Goal: Information Seeking & Learning: Learn about a topic

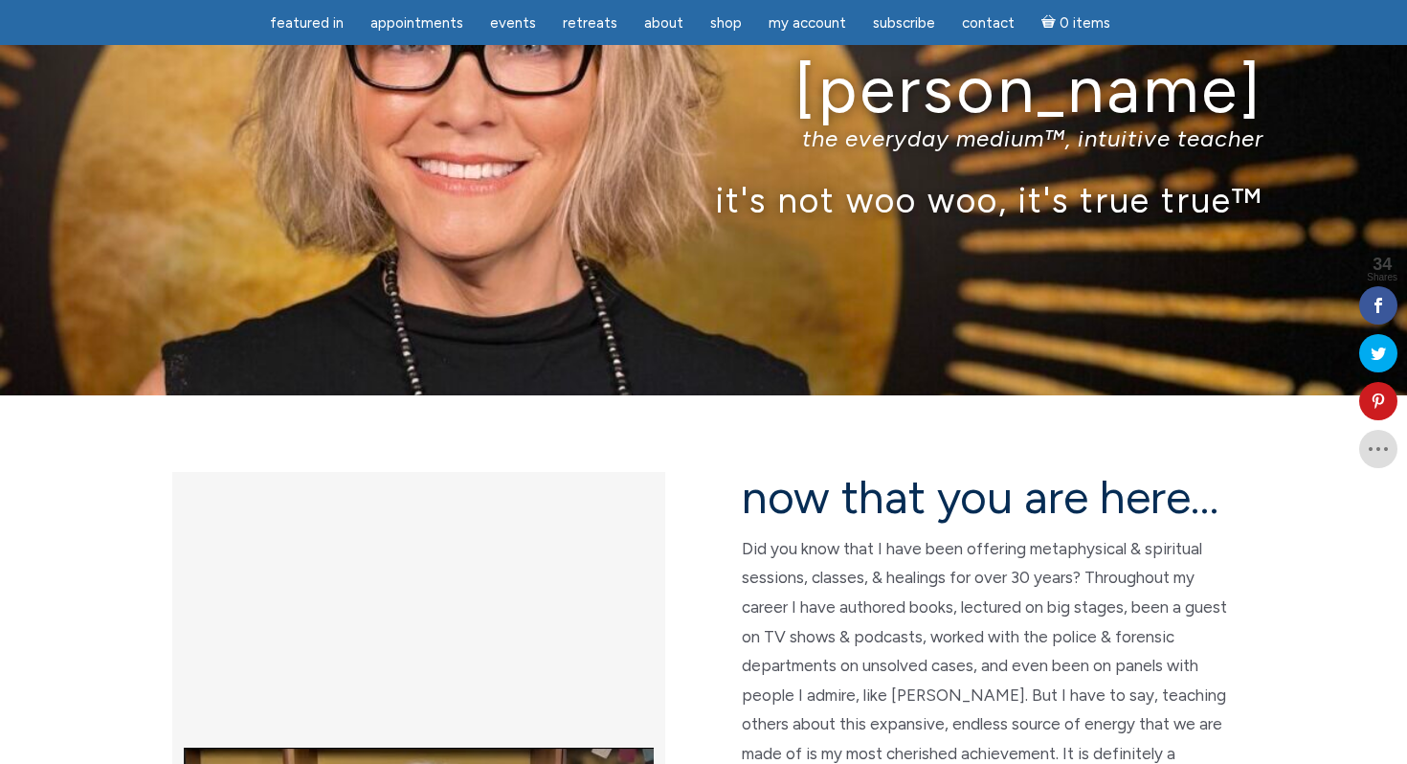
scroll to position [137, 0]
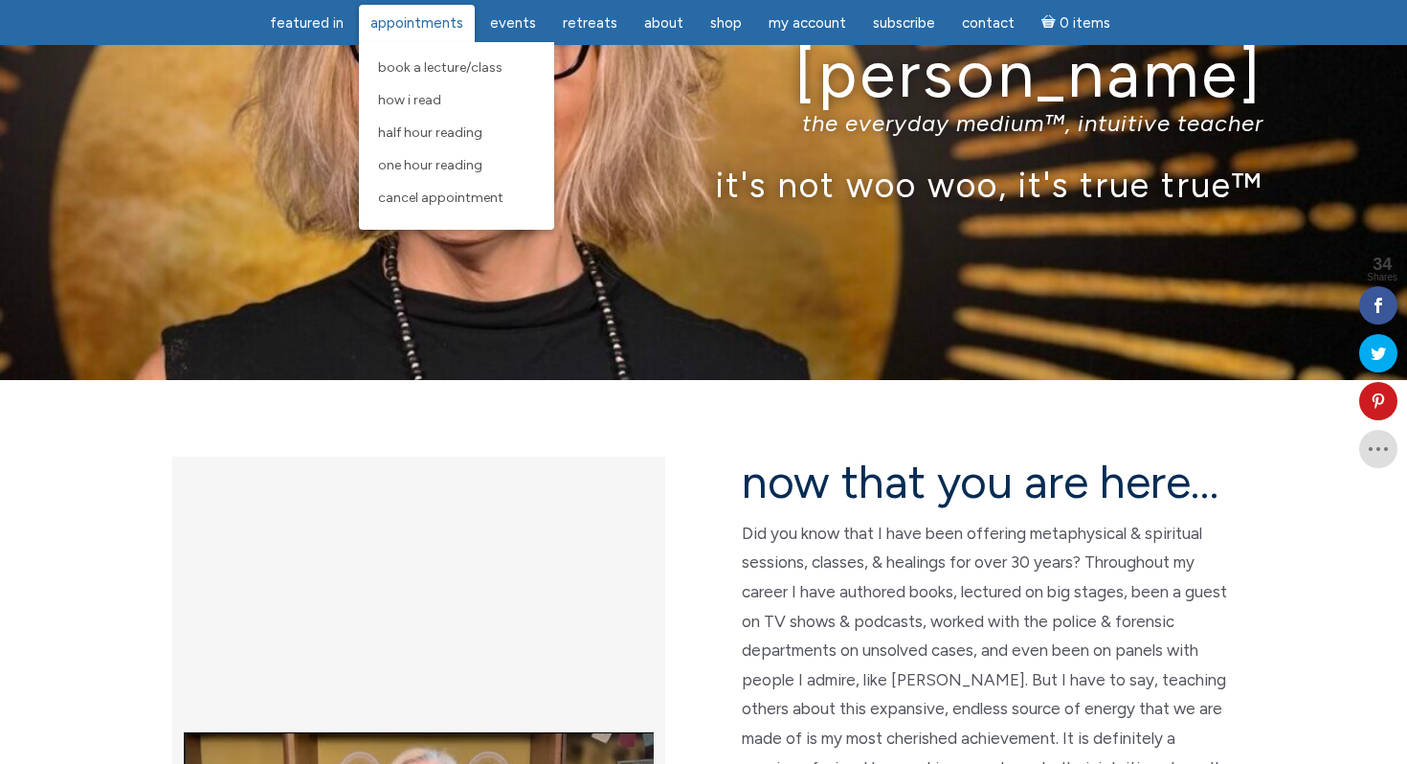
click at [393, 29] on span "Appointments" at bounding box center [416, 22] width 93 height 17
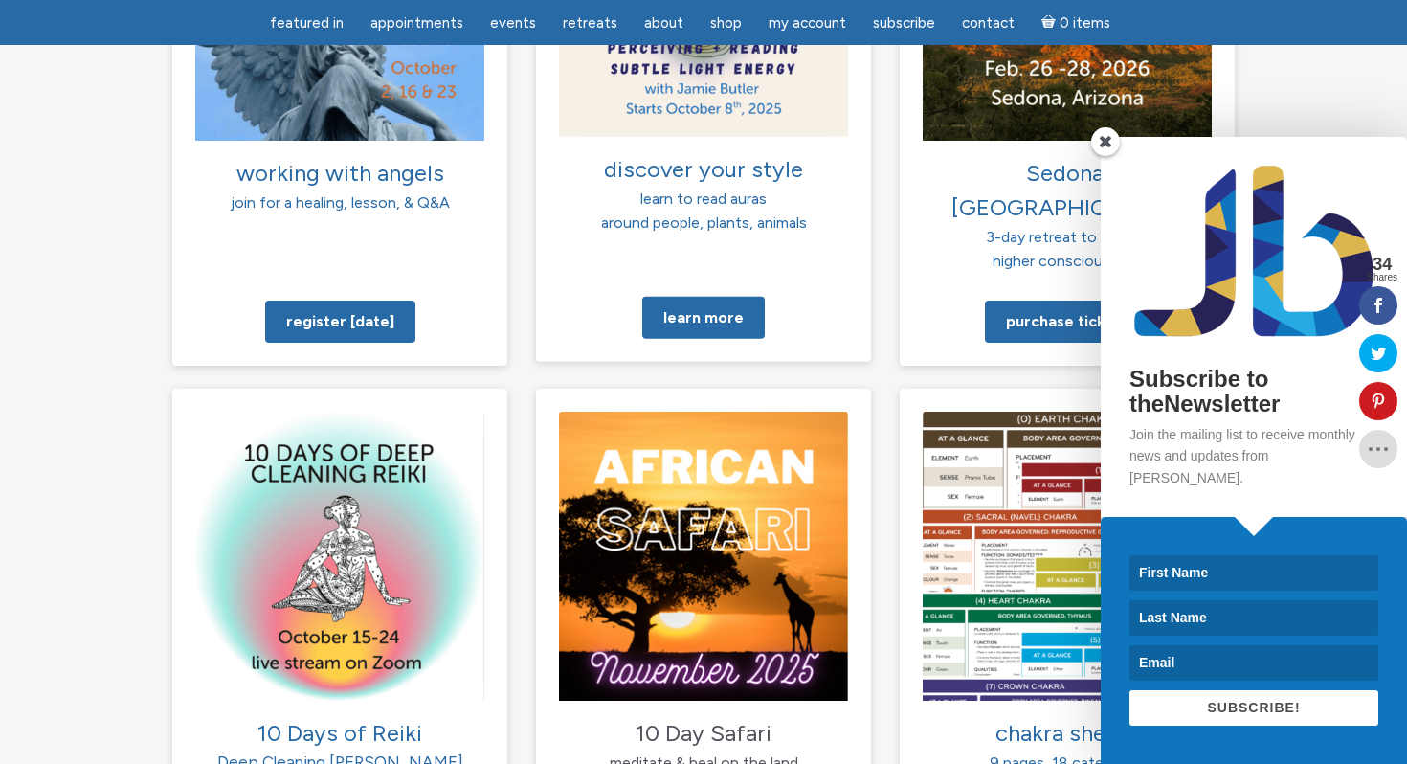
scroll to position [1682, 0]
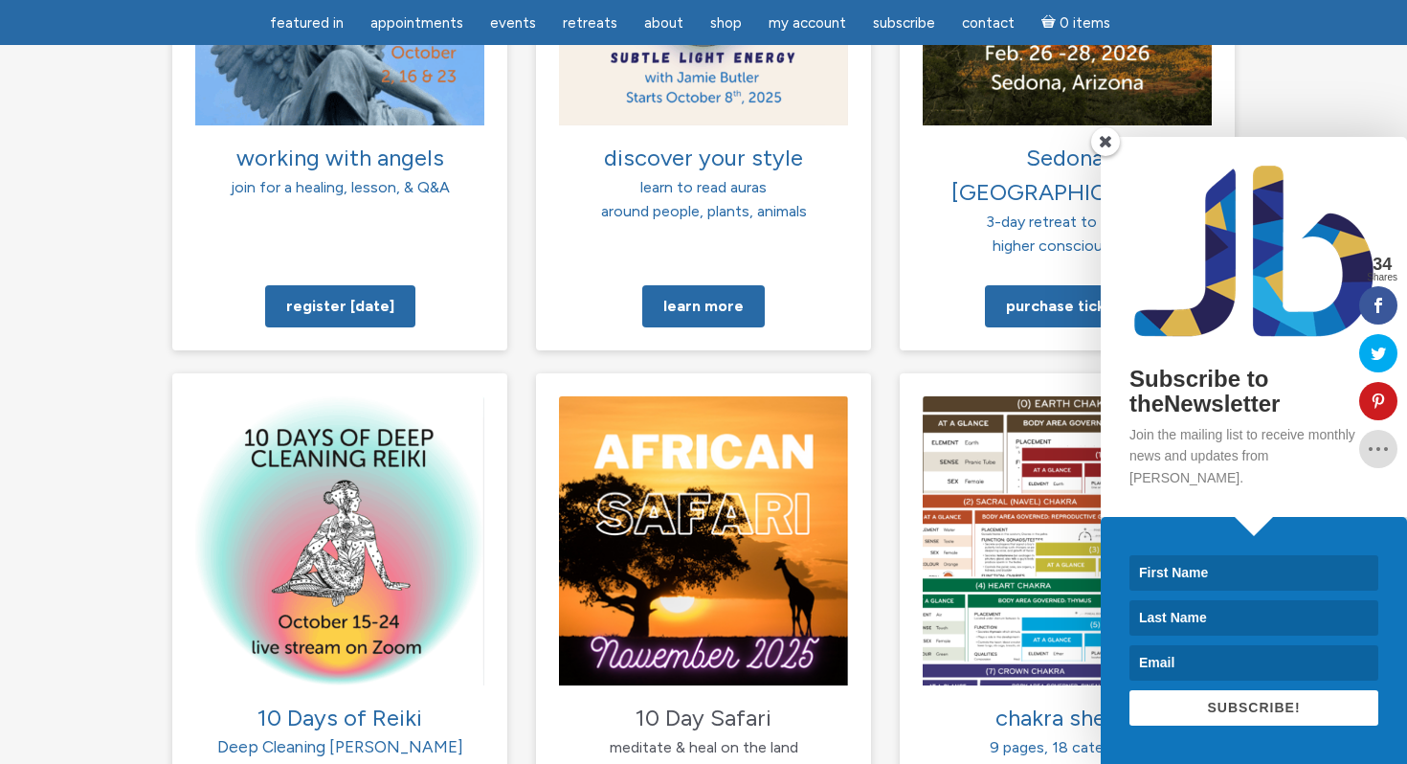
click at [1102, 156] on span at bounding box center [1105, 141] width 29 height 29
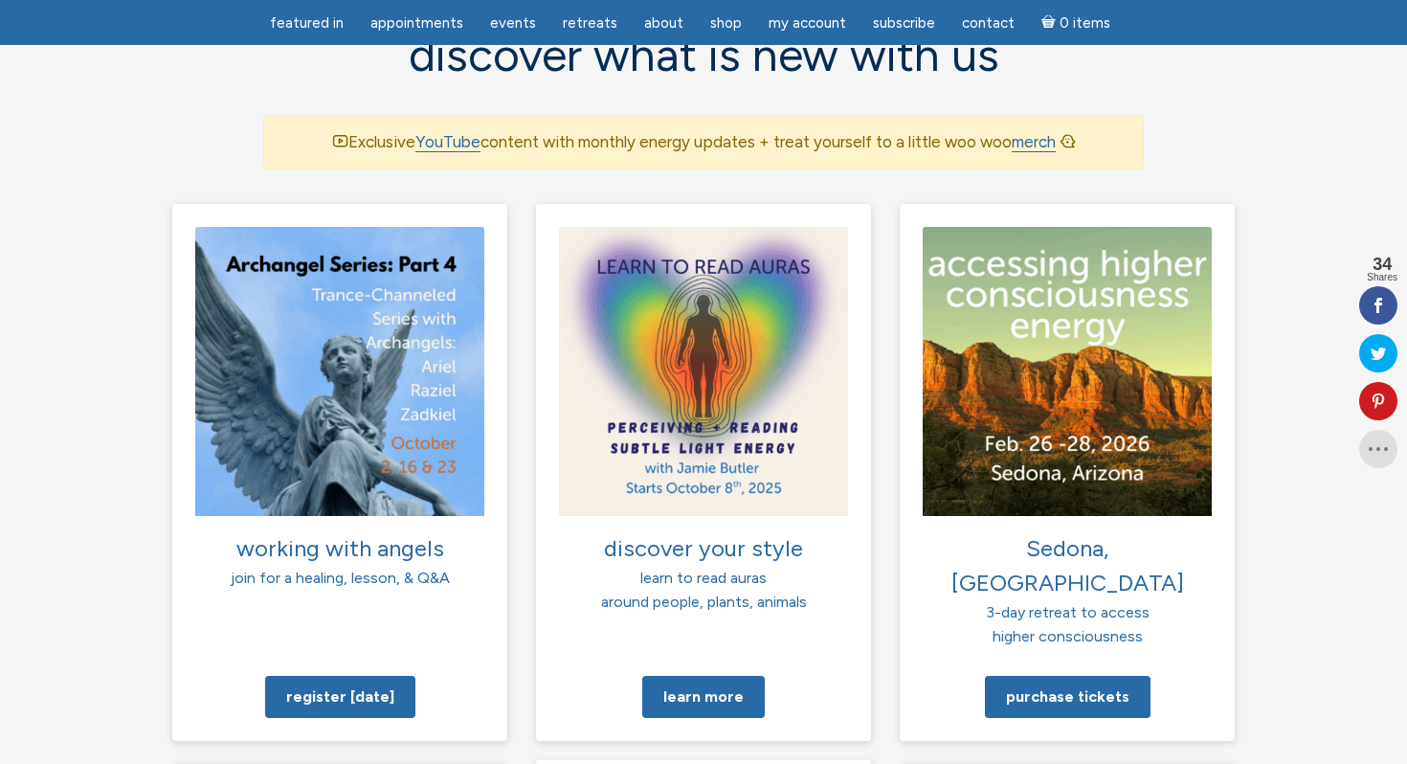
scroll to position [1290, 0]
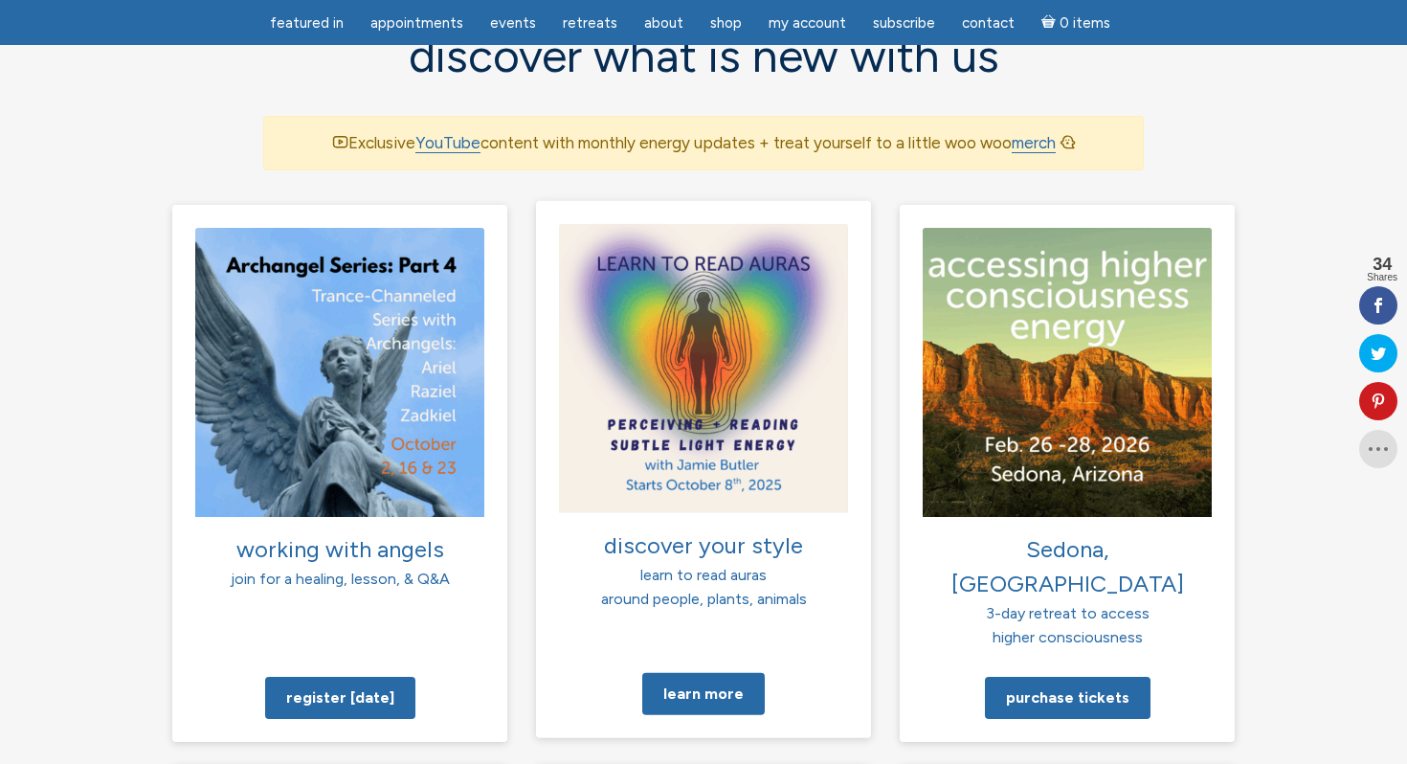
click at [679, 565] on span "learn to read auras" at bounding box center [703, 574] width 126 height 18
click at [707, 672] on link "Learn more" at bounding box center [703, 693] width 123 height 42
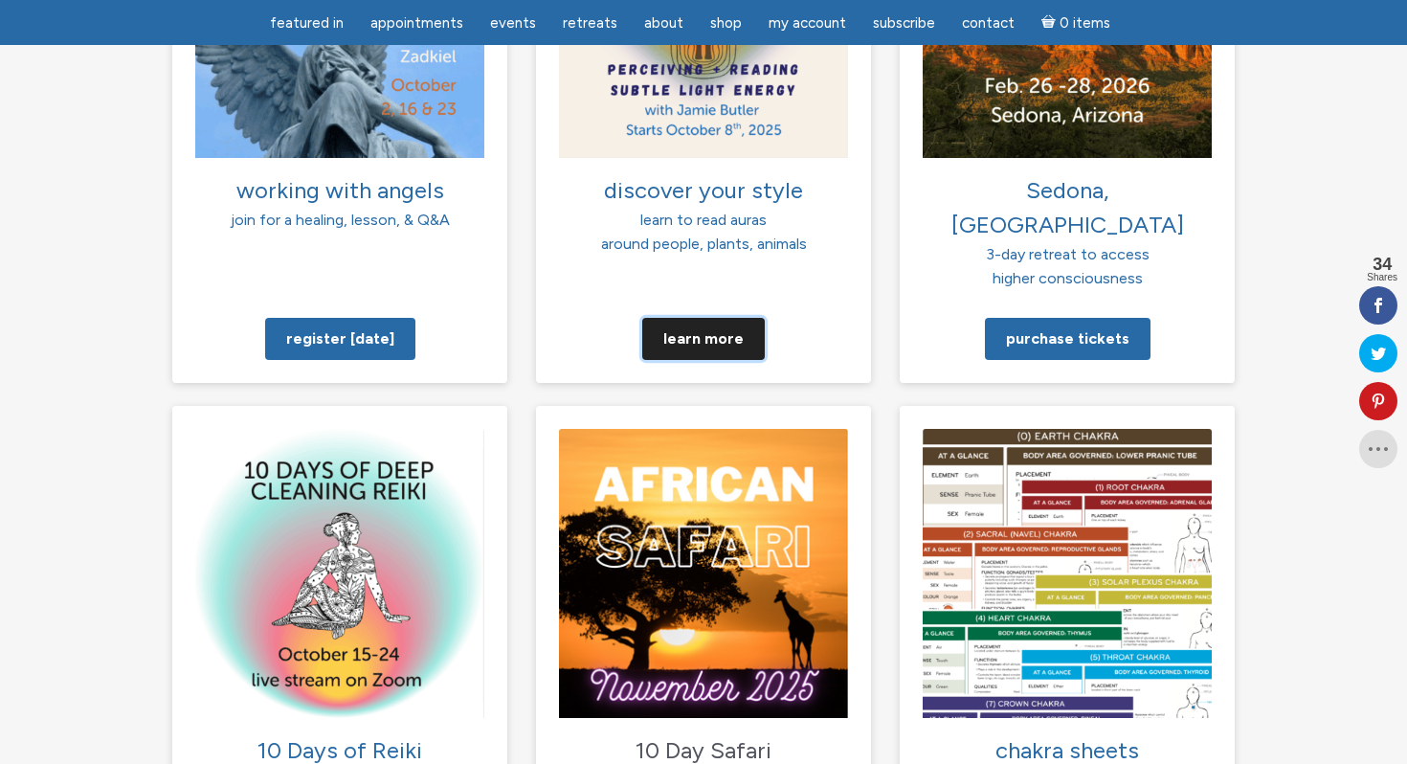
scroll to position [1652, 0]
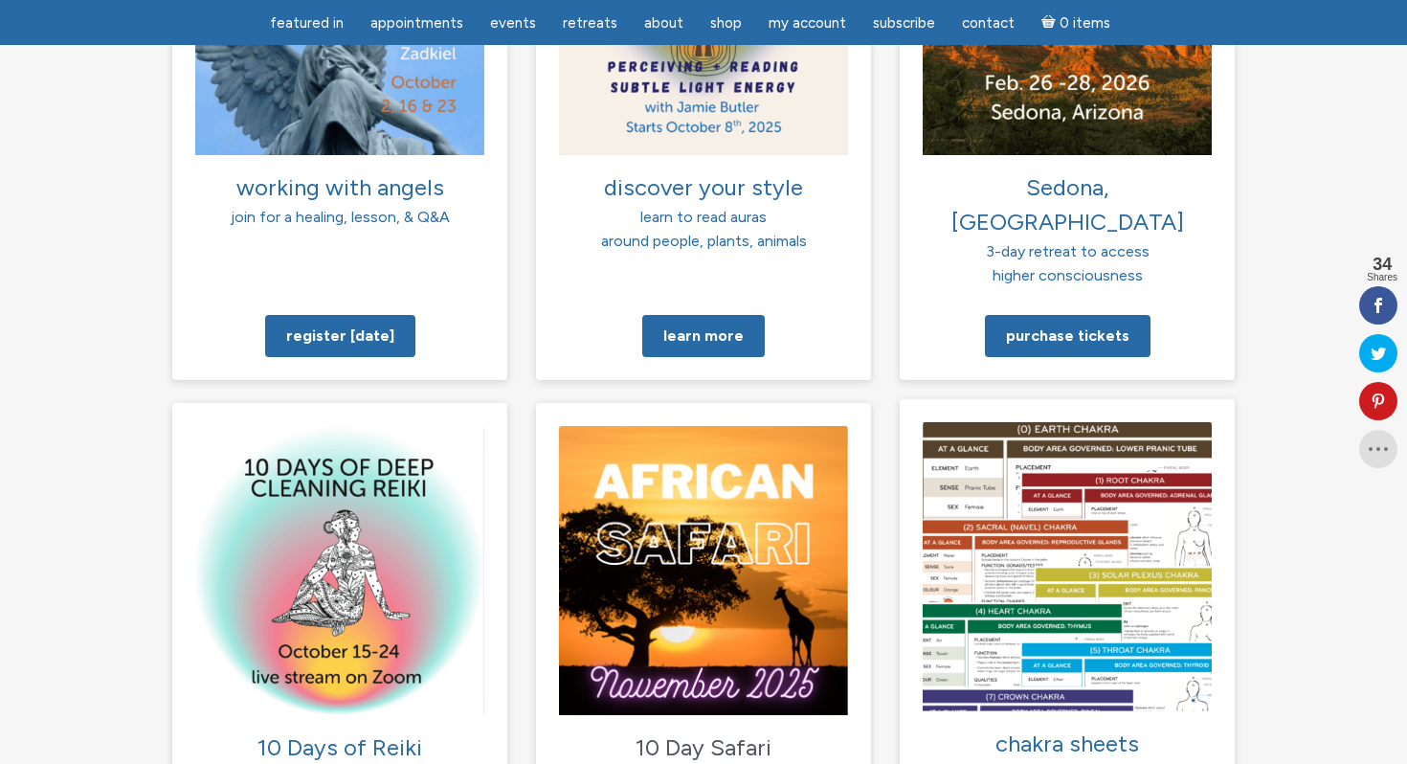
click at [1017, 527] on img at bounding box center [1067, 565] width 289 height 289
click at [1042, 728] on span "chakra sheets" at bounding box center [1068, 742] width 144 height 28
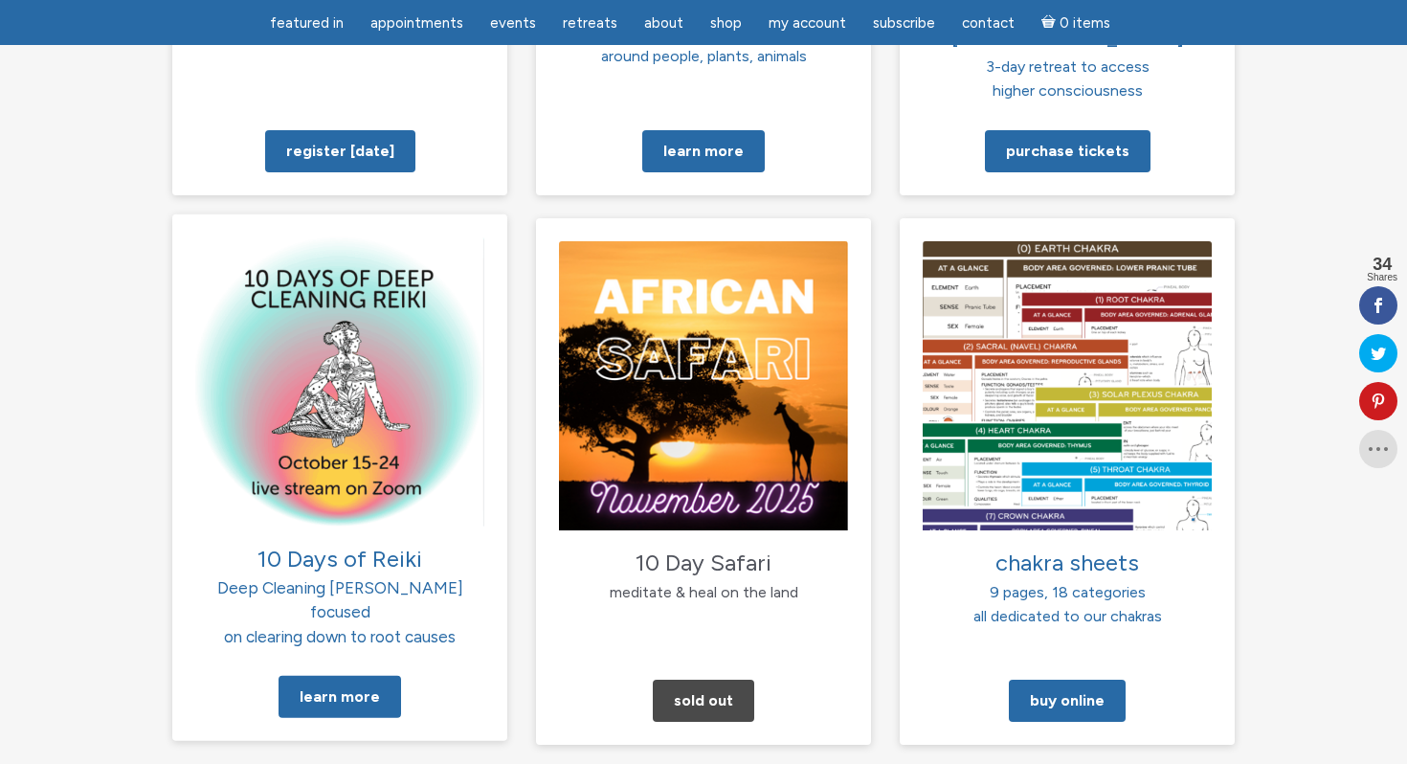
scroll to position [1845, 0]
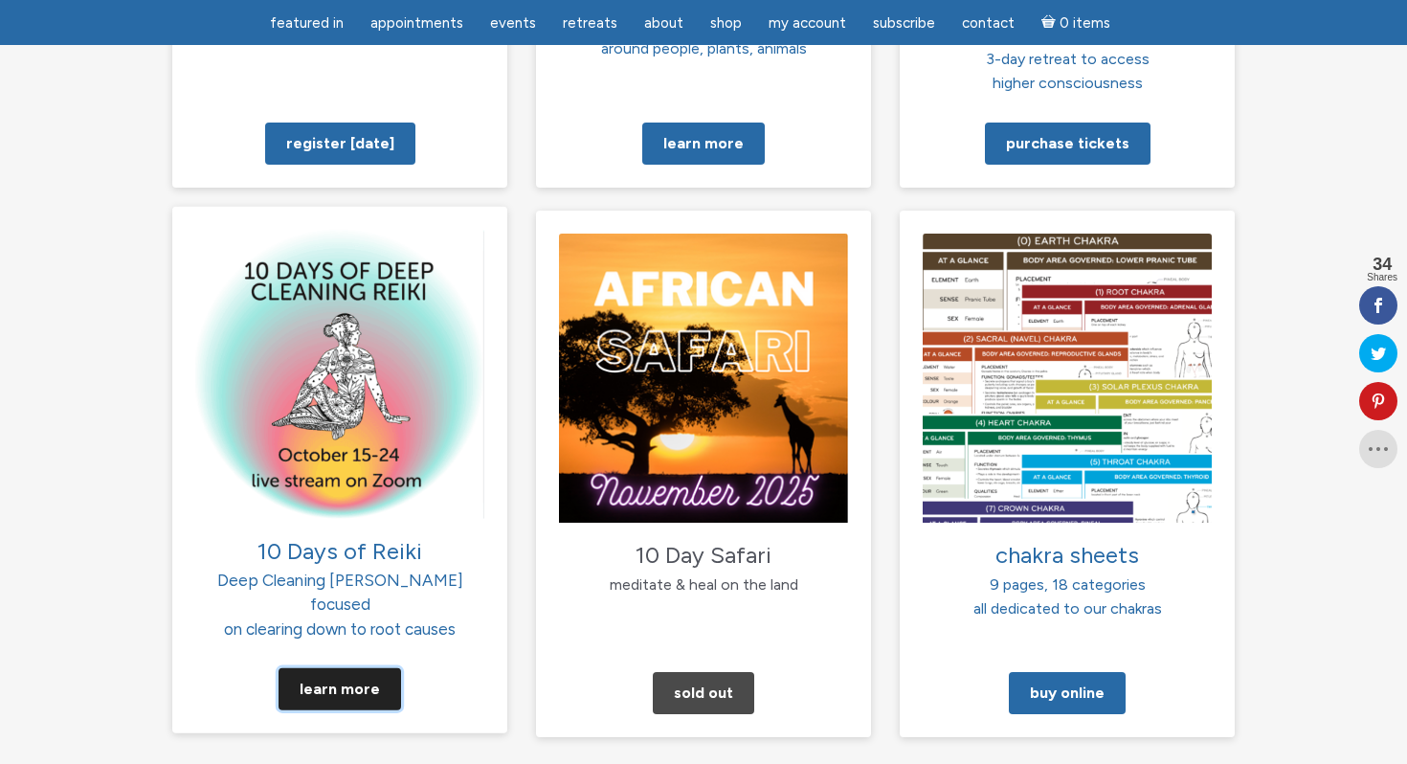
click at [353, 668] on link "Learn More" at bounding box center [340, 689] width 123 height 42
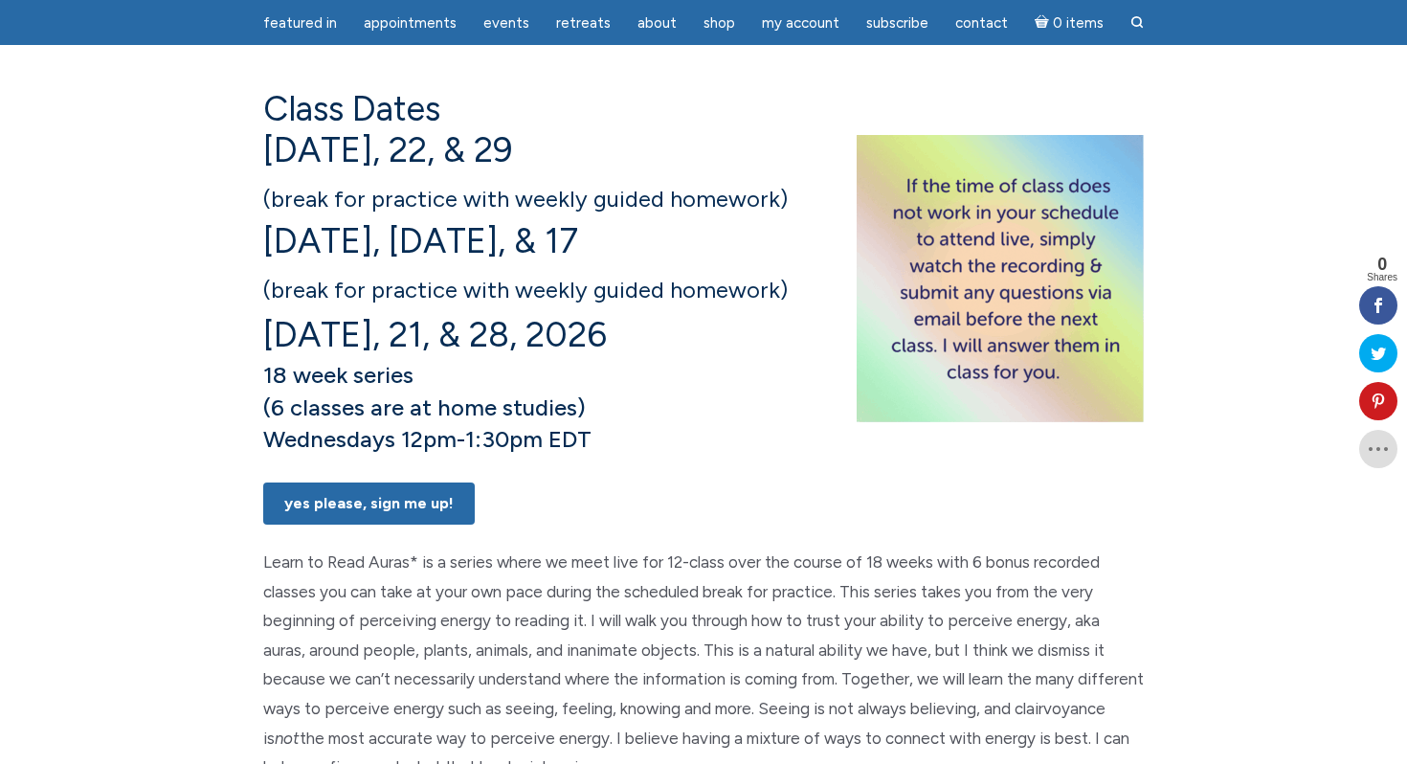
scroll to position [322, 0]
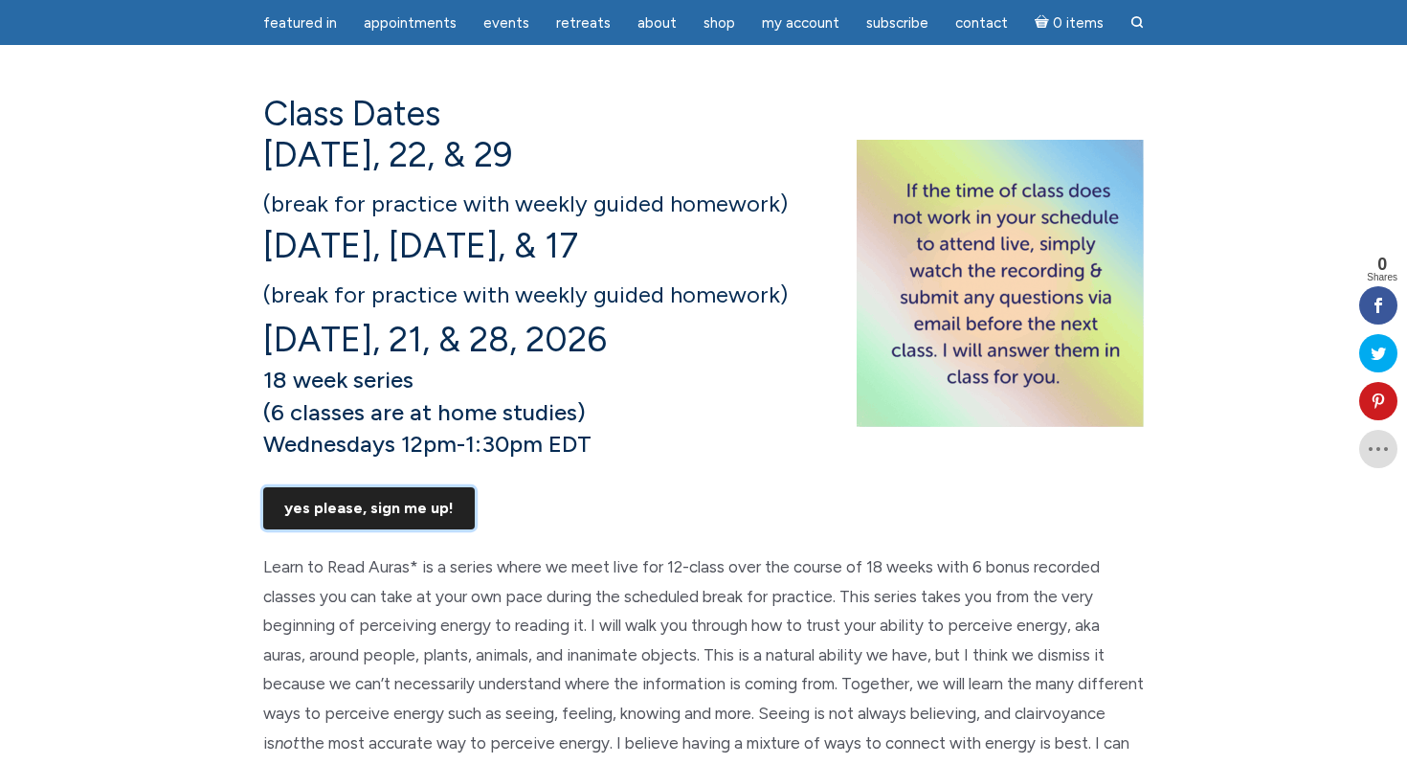
click at [352, 529] on link "Yes Please, Sign Me UP!" at bounding box center [369, 508] width 212 height 42
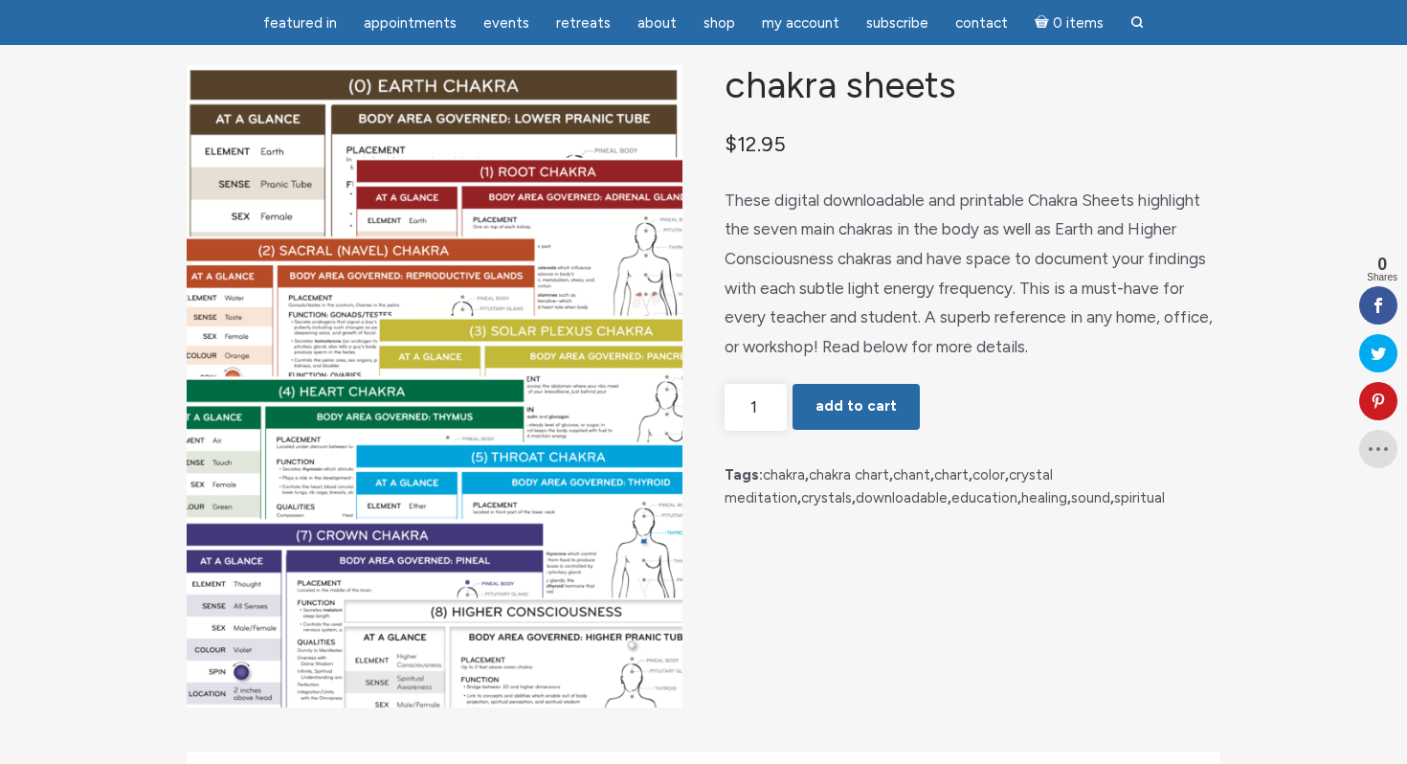
scroll to position [131, 0]
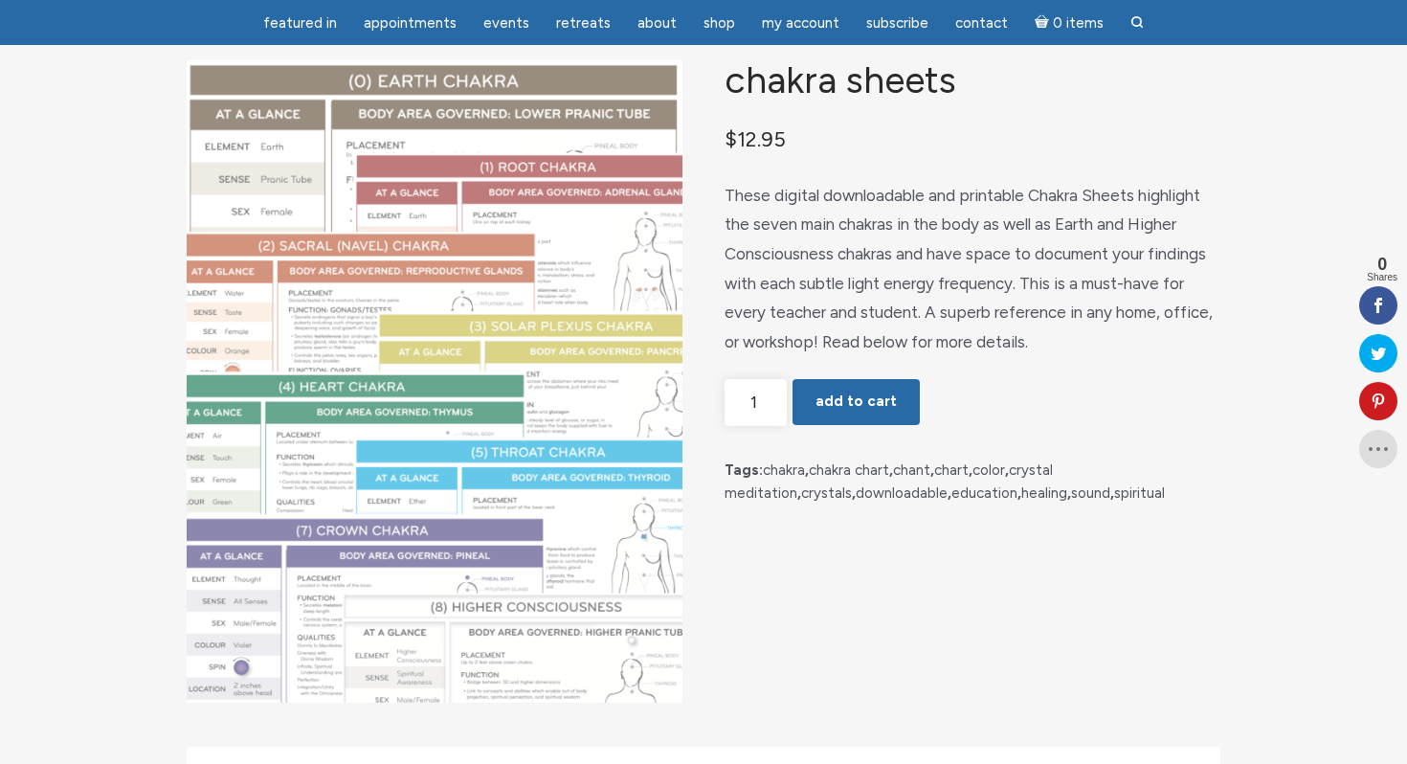
click at [623, 478] on img "main" at bounding box center [435, 381] width 496 height 642
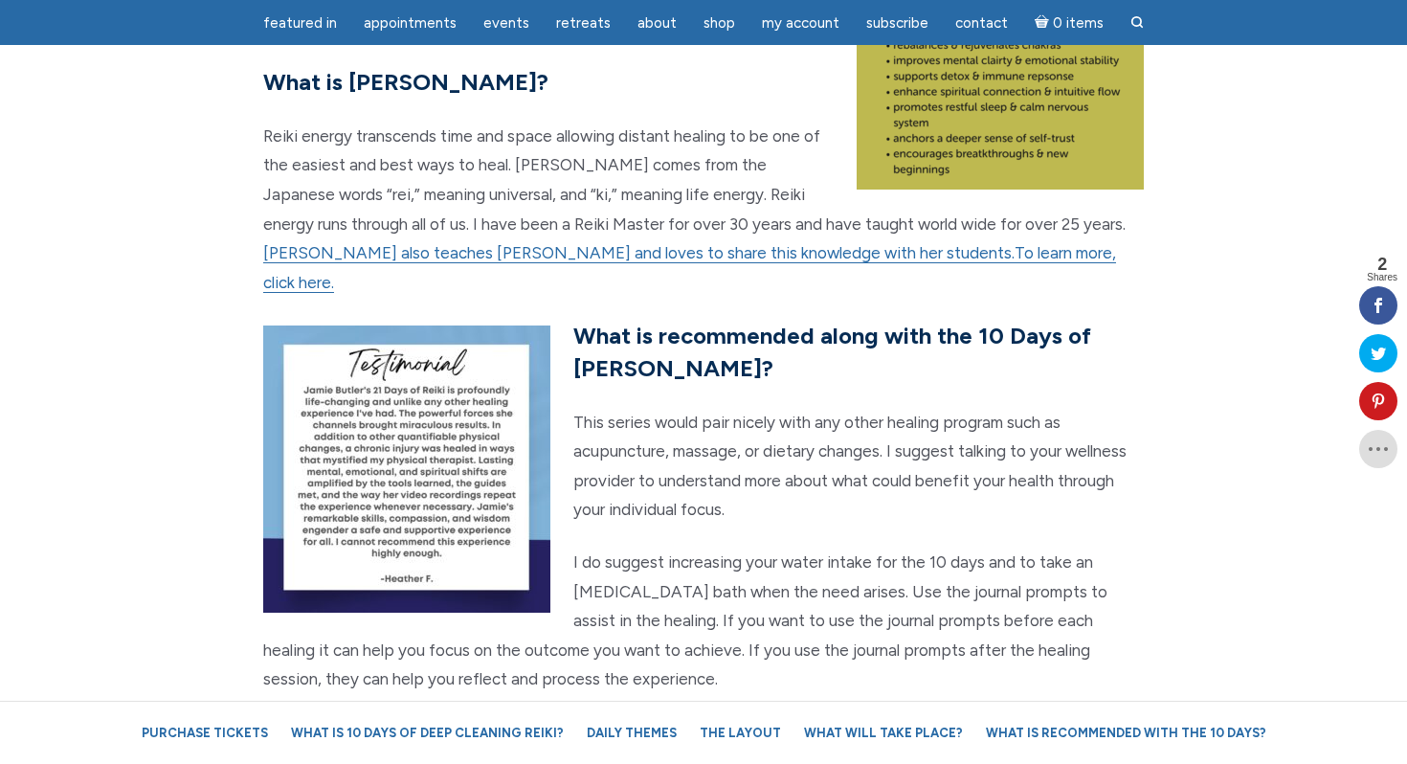
scroll to position [3799, 0]
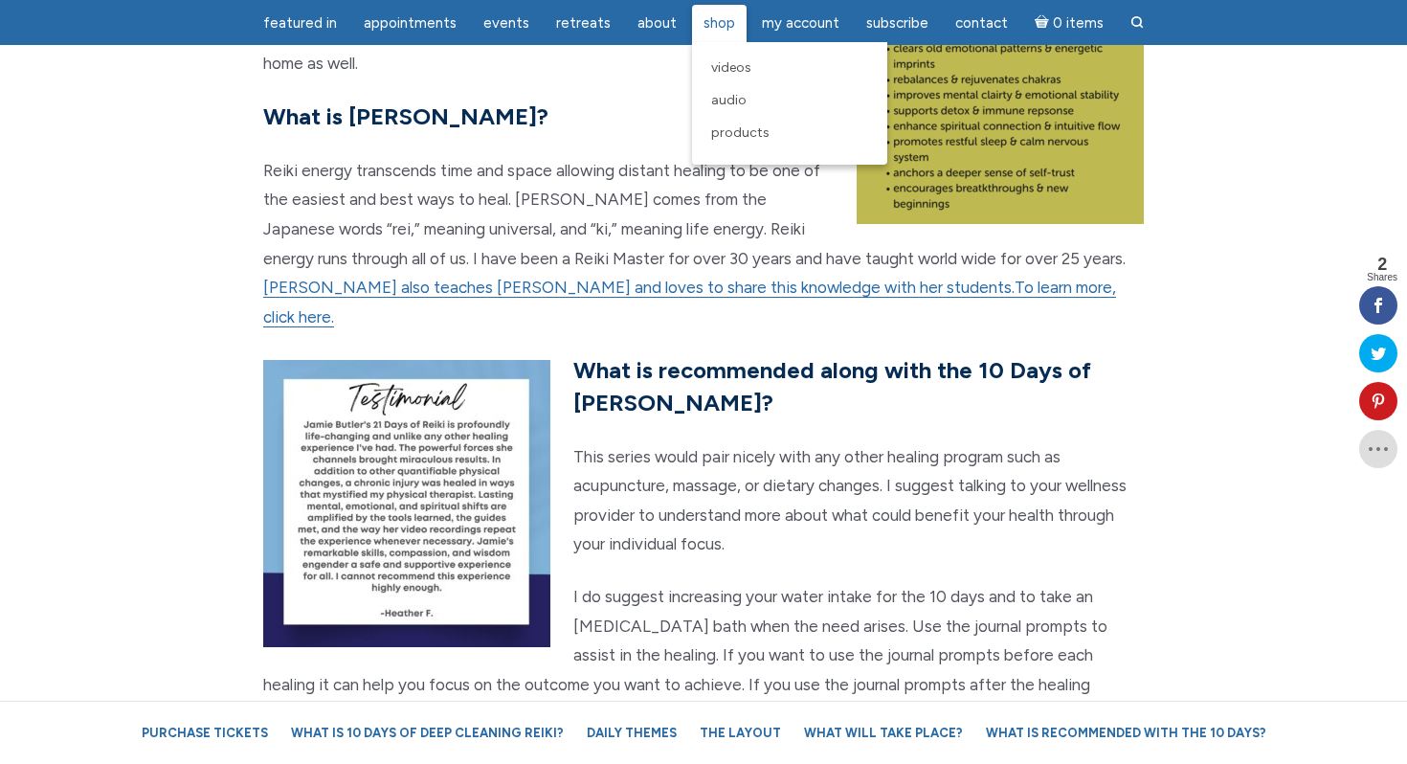
click at [712, 23] on span "Shop" at bounding box center [720, 22] width 32 height 17
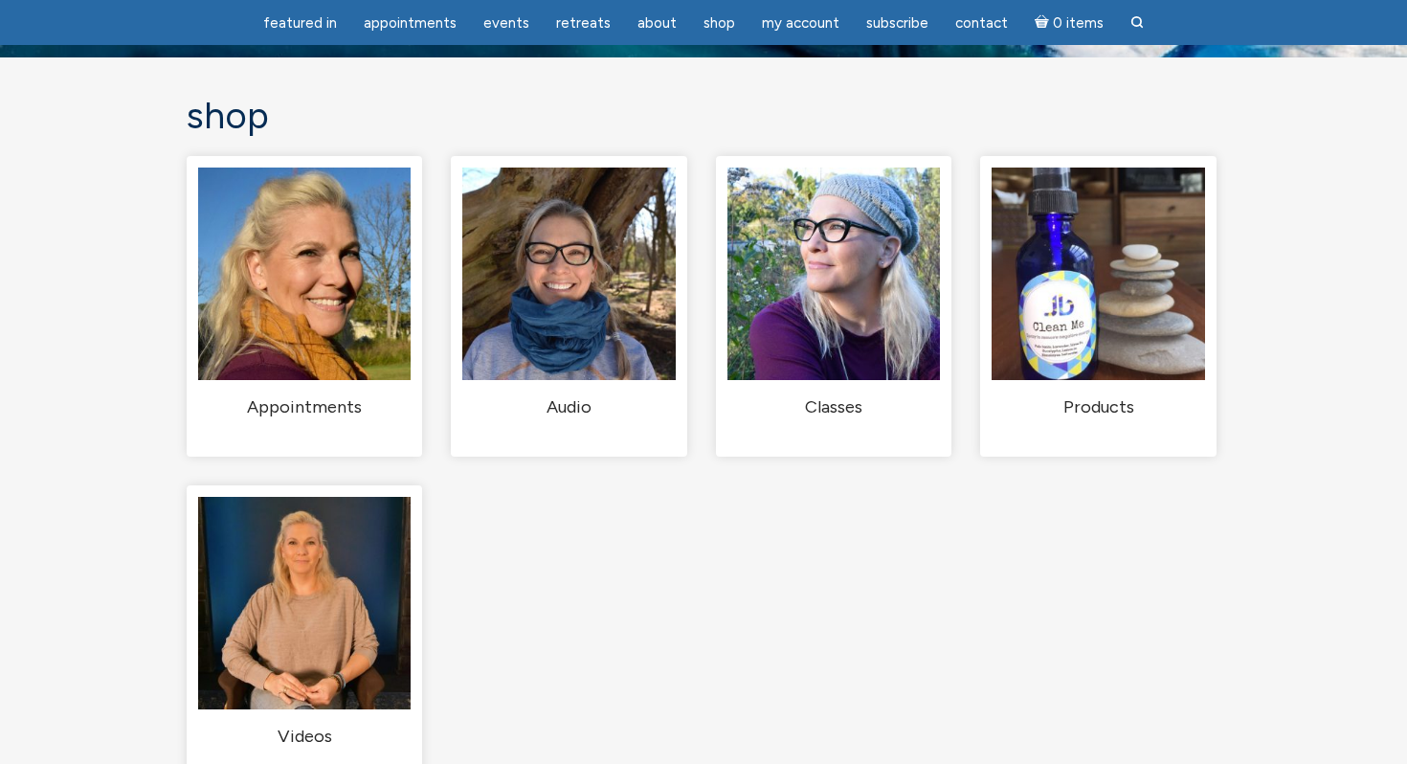
scroll to position [106, 0]
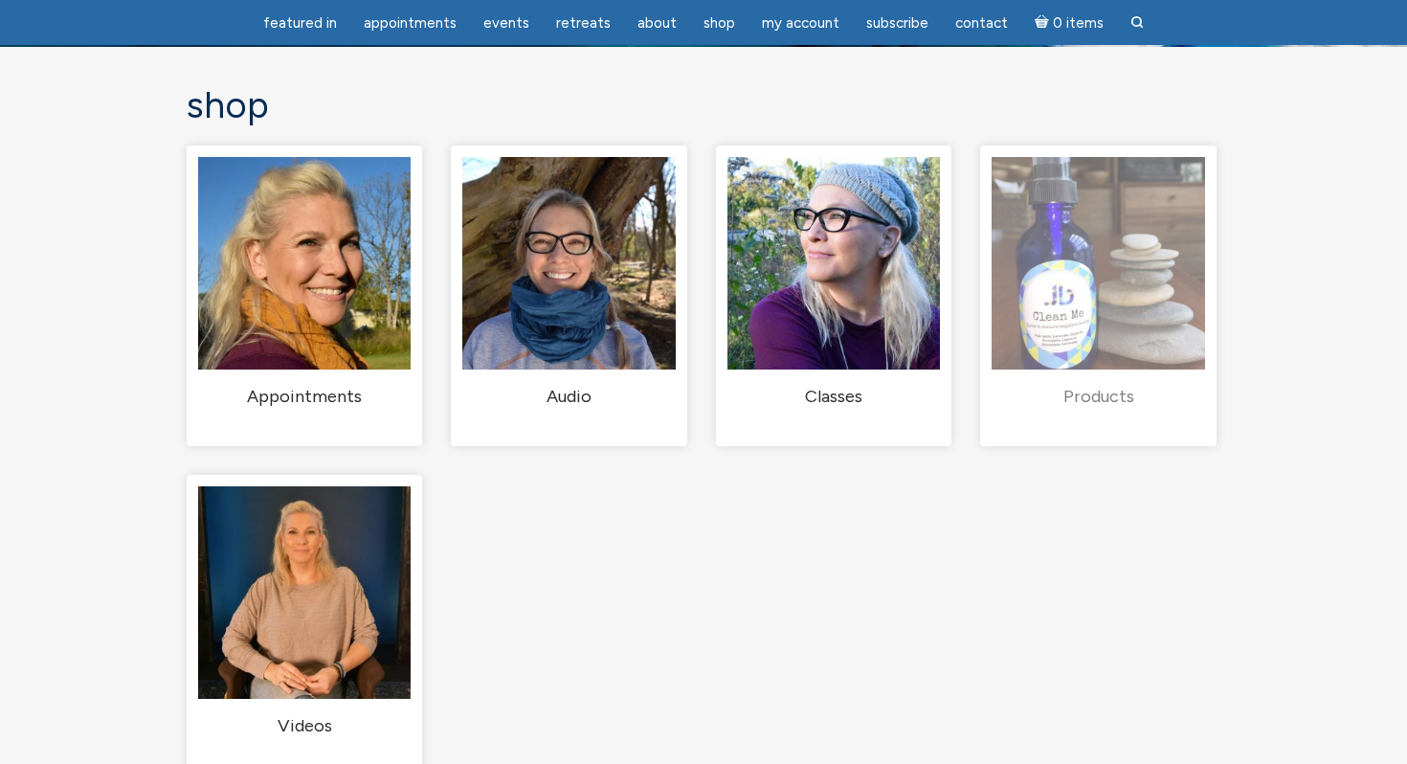
click at [1082, 409] on h2 "Products (5)" at bounding box center [1098, 397] width 213 height 23
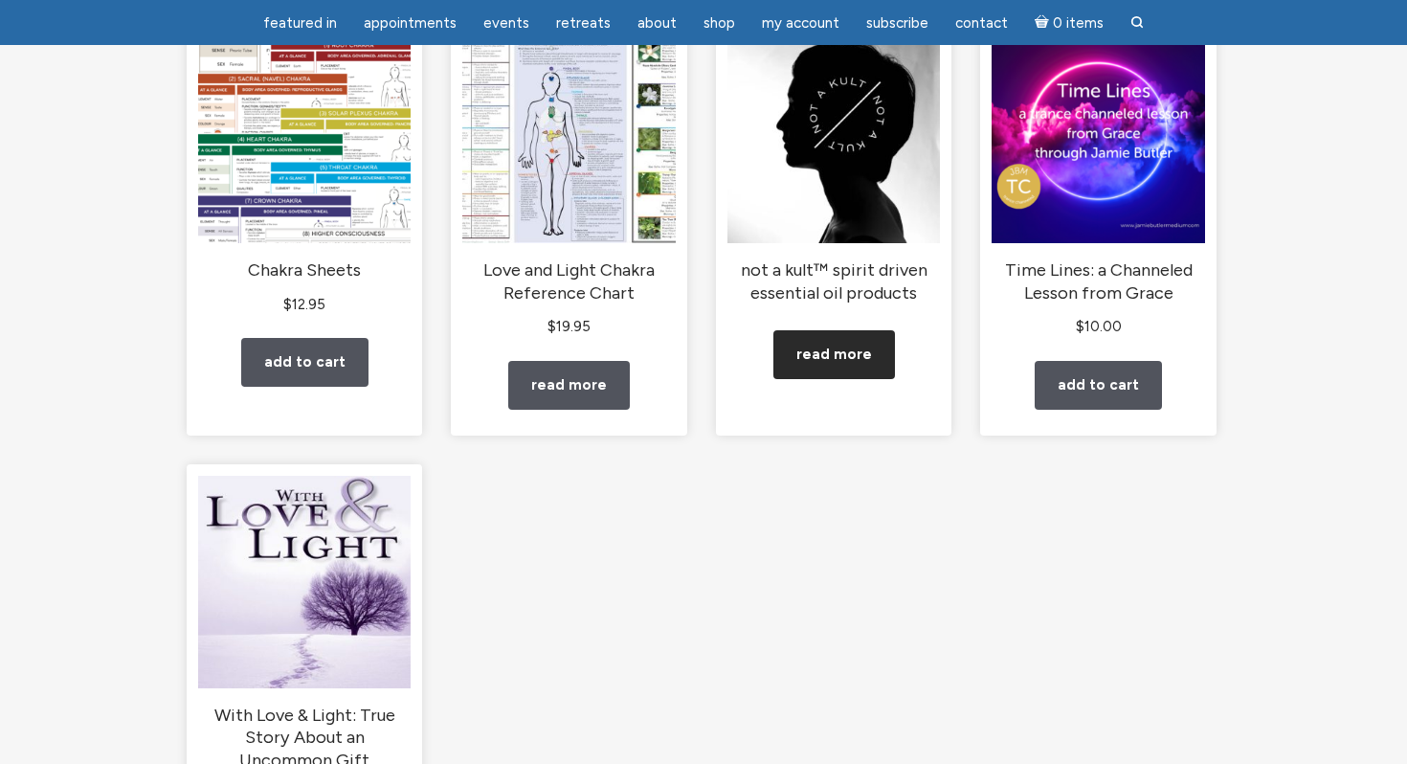
scroll to position [265, 0]
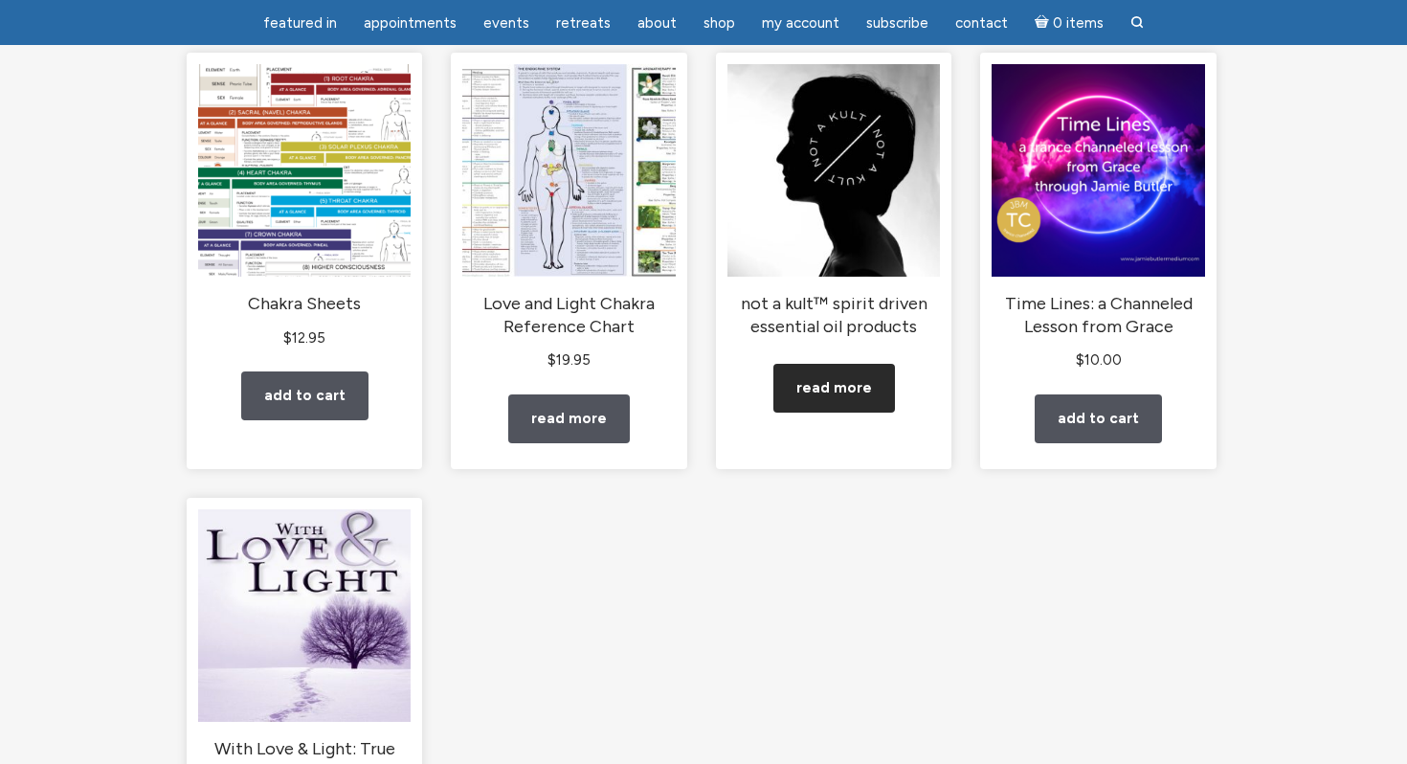
click at [849, 413] on link "Read more" at bounding box center [834, 388] width 122 height 49
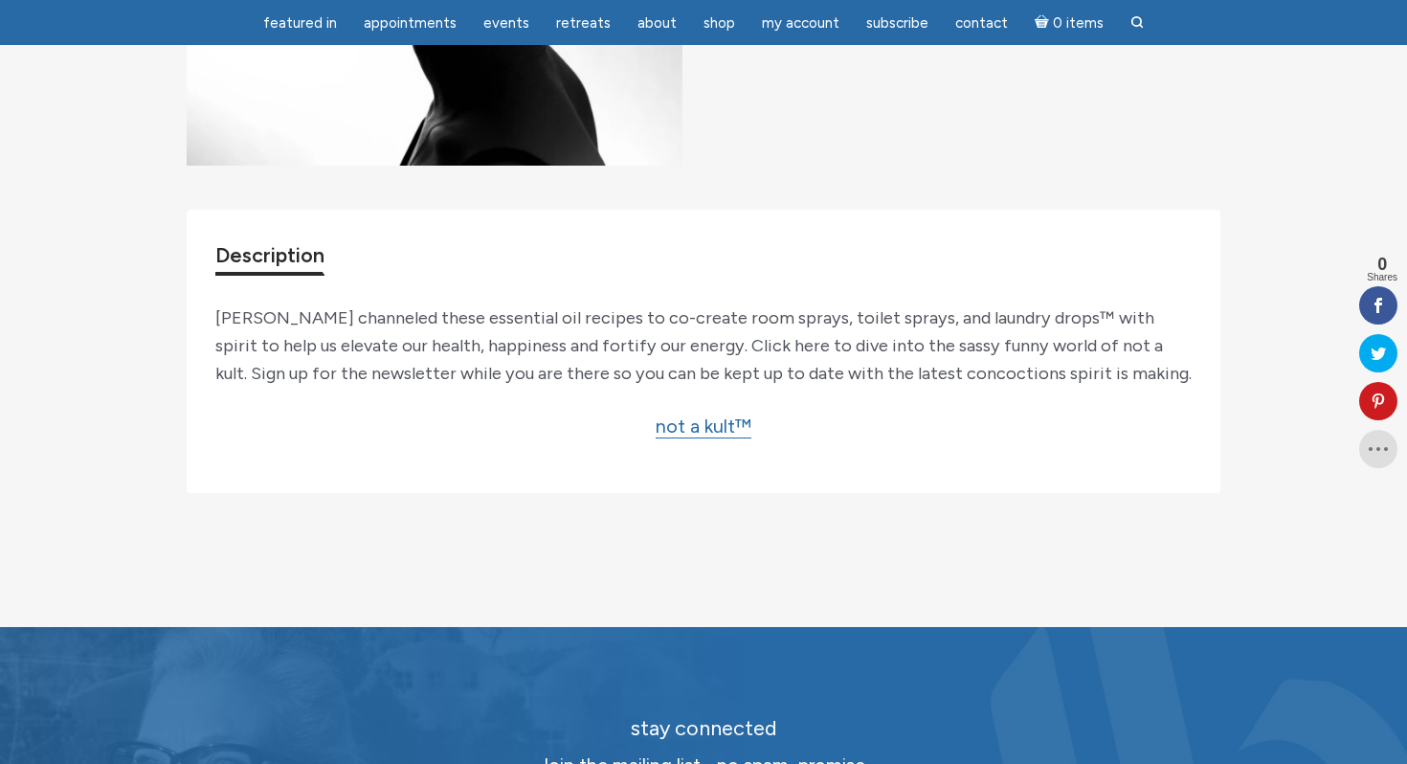
scroll to position [524, 0]
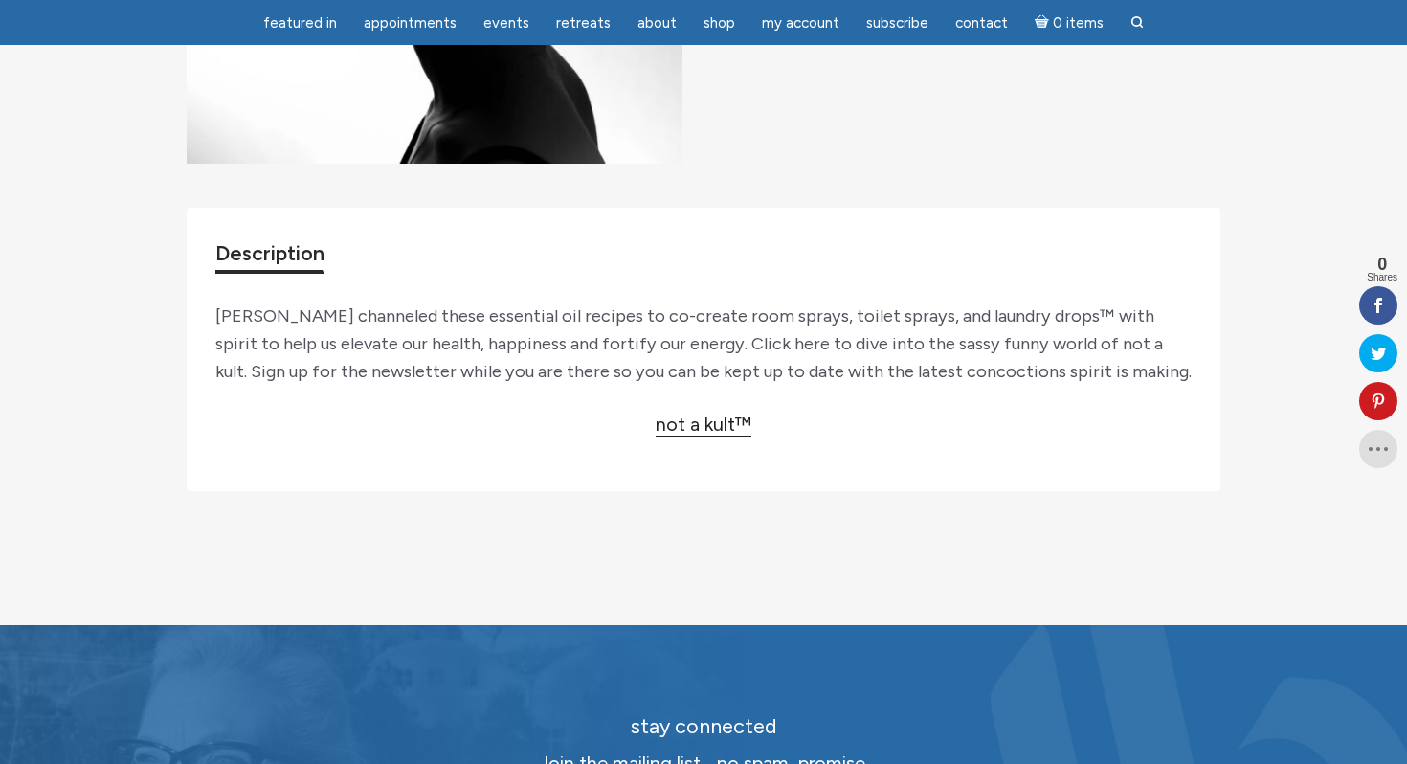
click at [710, 437] on link "not a kult™" at bounding box center [704, 425] width 96 height 24
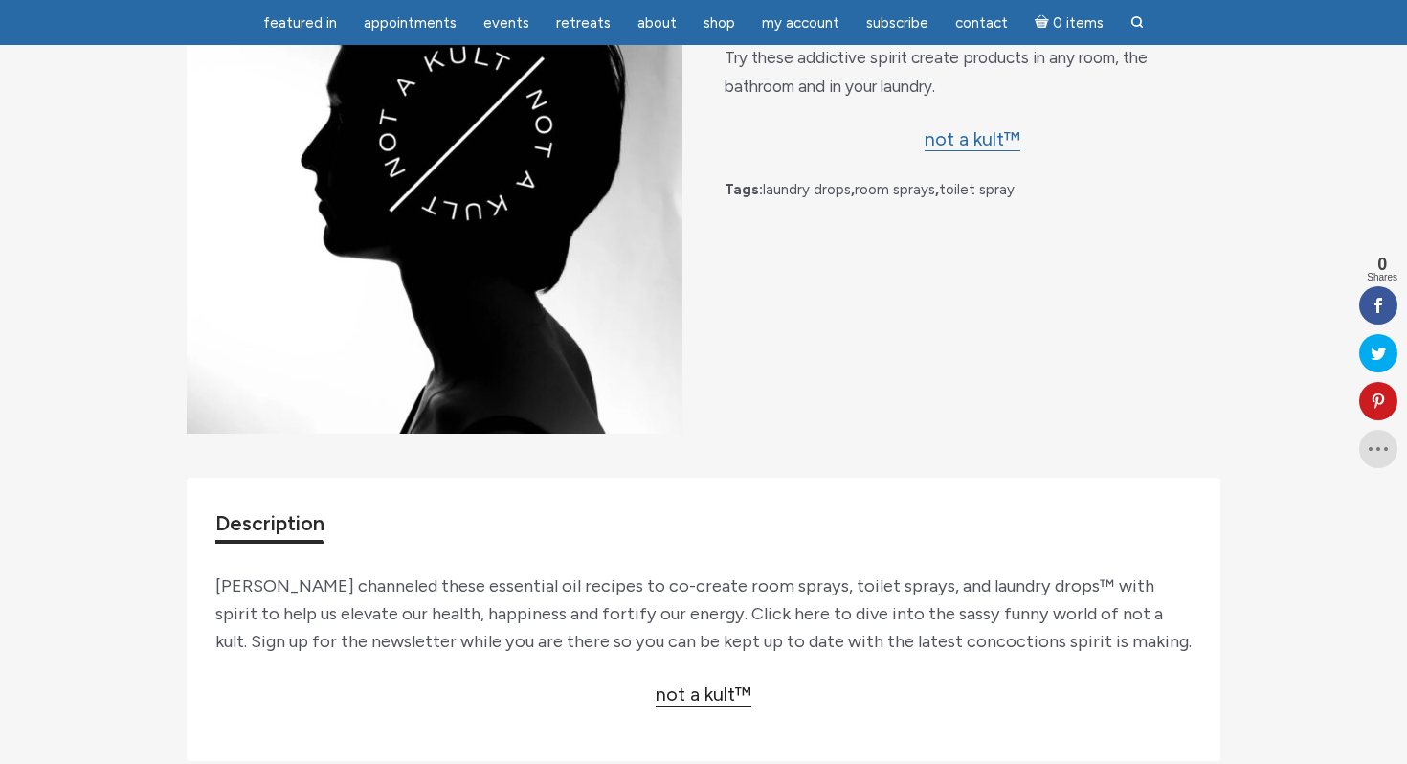
scroll to position [0, 0]
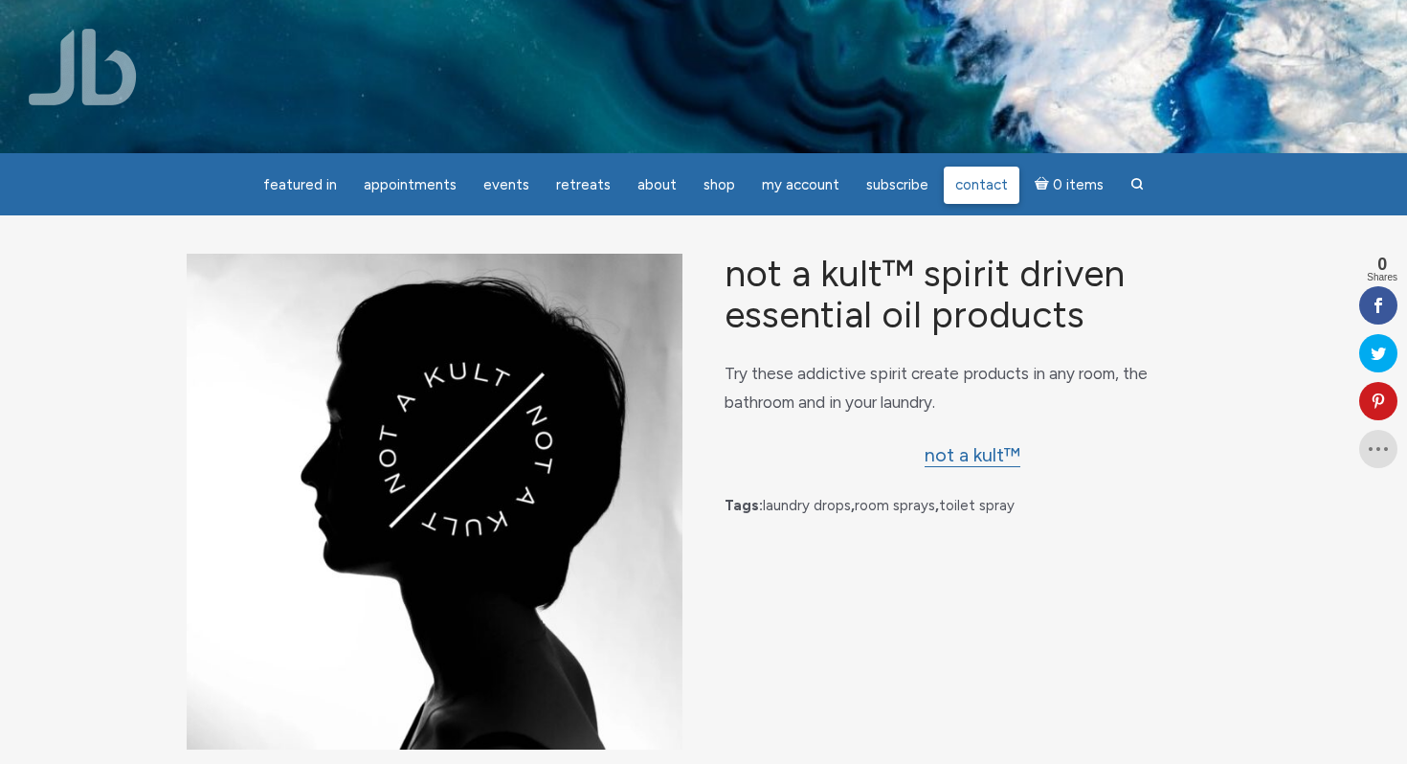
click at [979, 189] on span "Contact" at bounding box center [981, 184] width 53 height 17
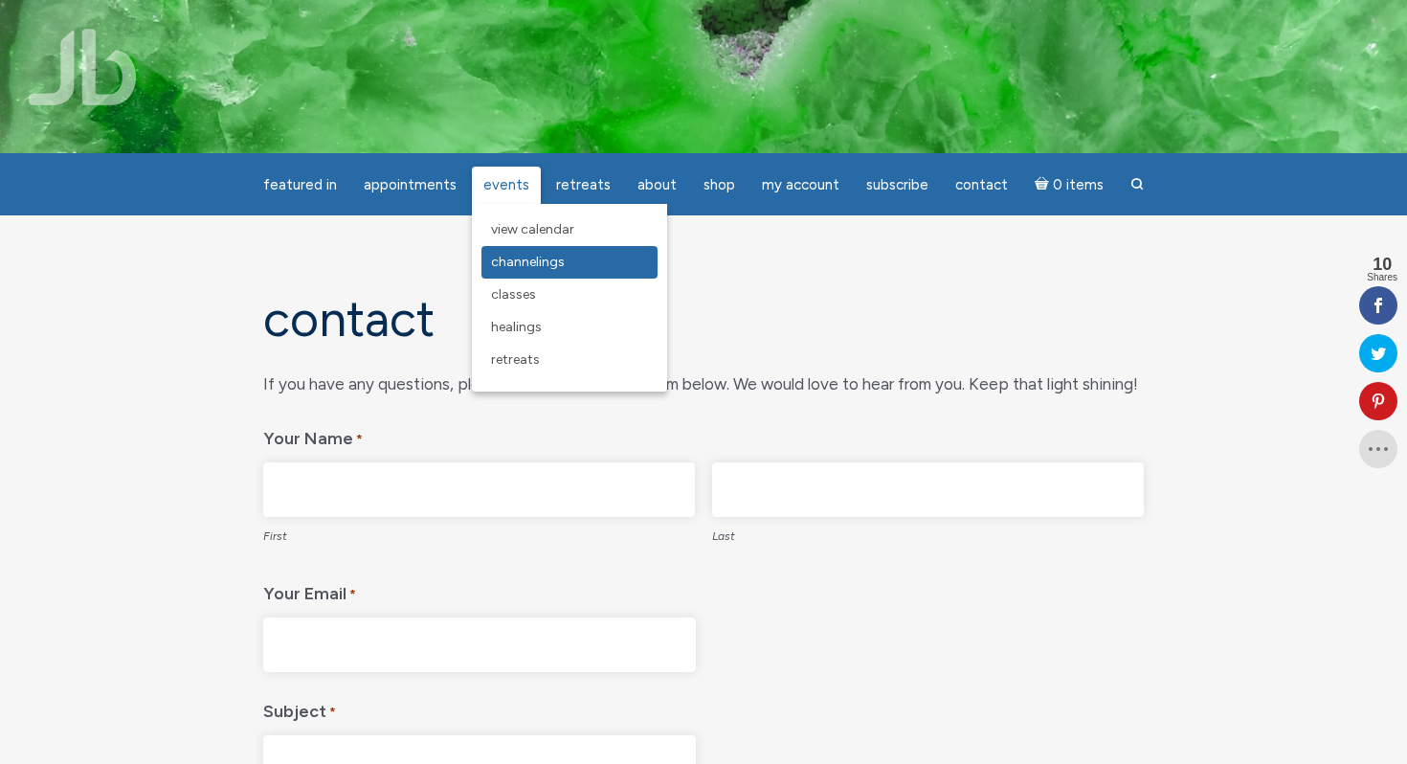
click at [519, 273] on link "Channelings" at bounding box center [570, 262] width 176 height 33
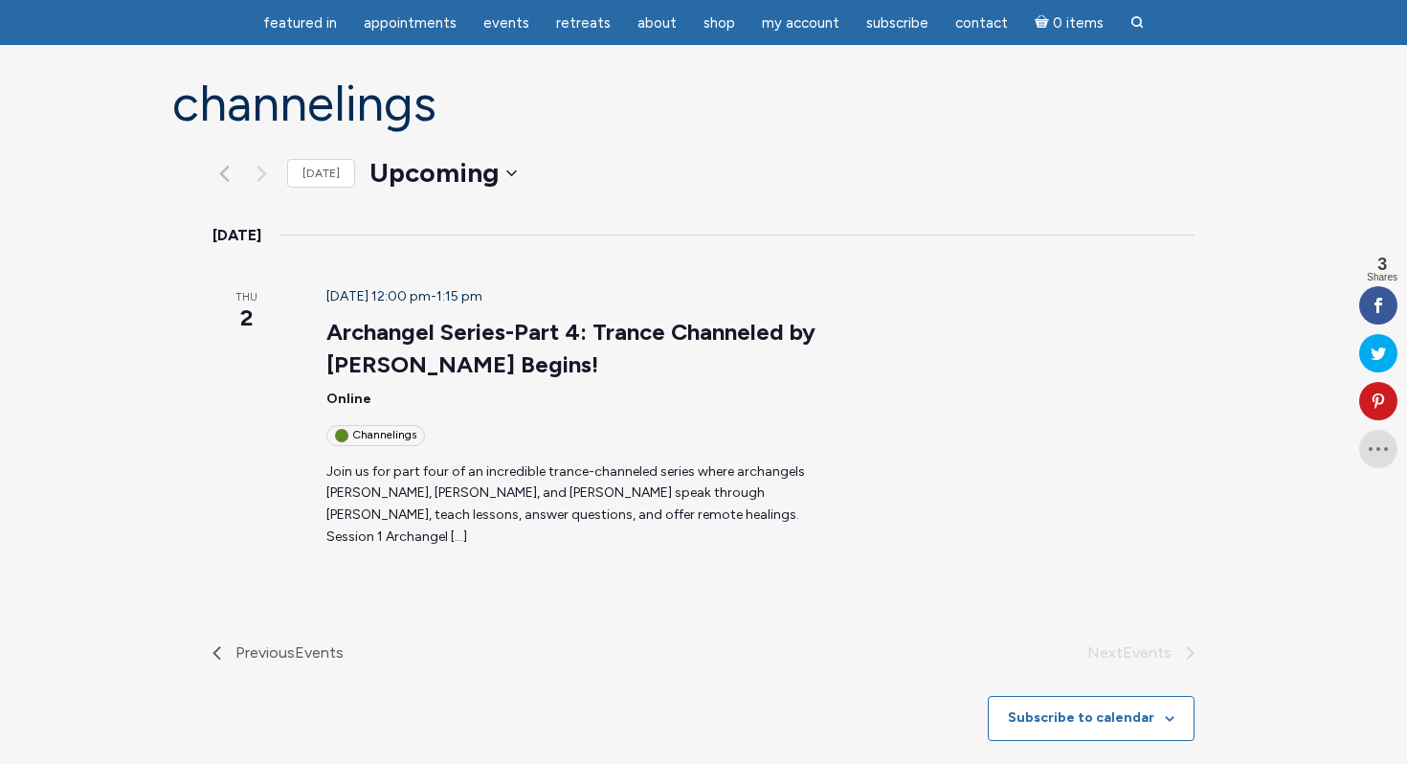
scroll to position [163, 0]
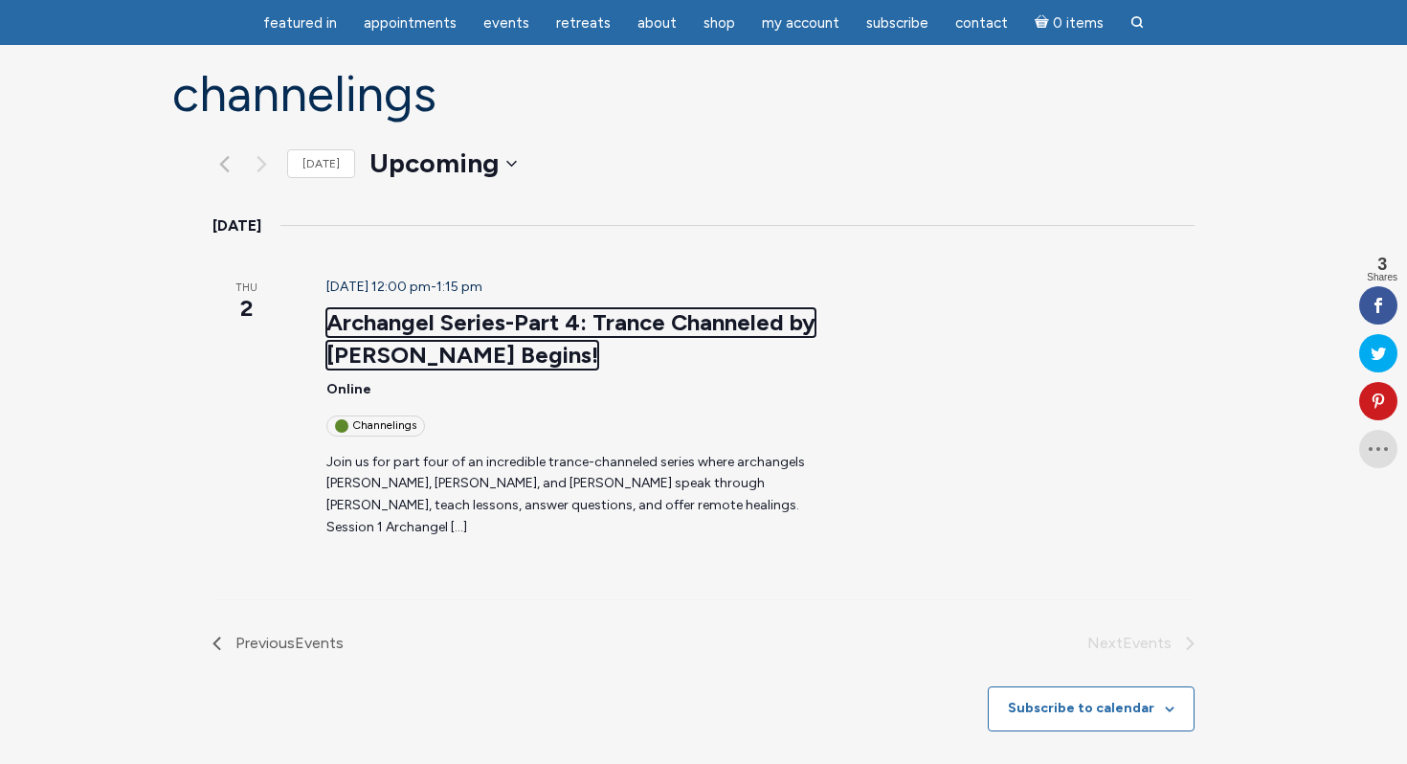
click at [347, 308] on link "Archangel Series-Part 4: Trance Channeled by [PERSON_NAME] Begins!" at bounding box center [570, 338] width 489 height 61
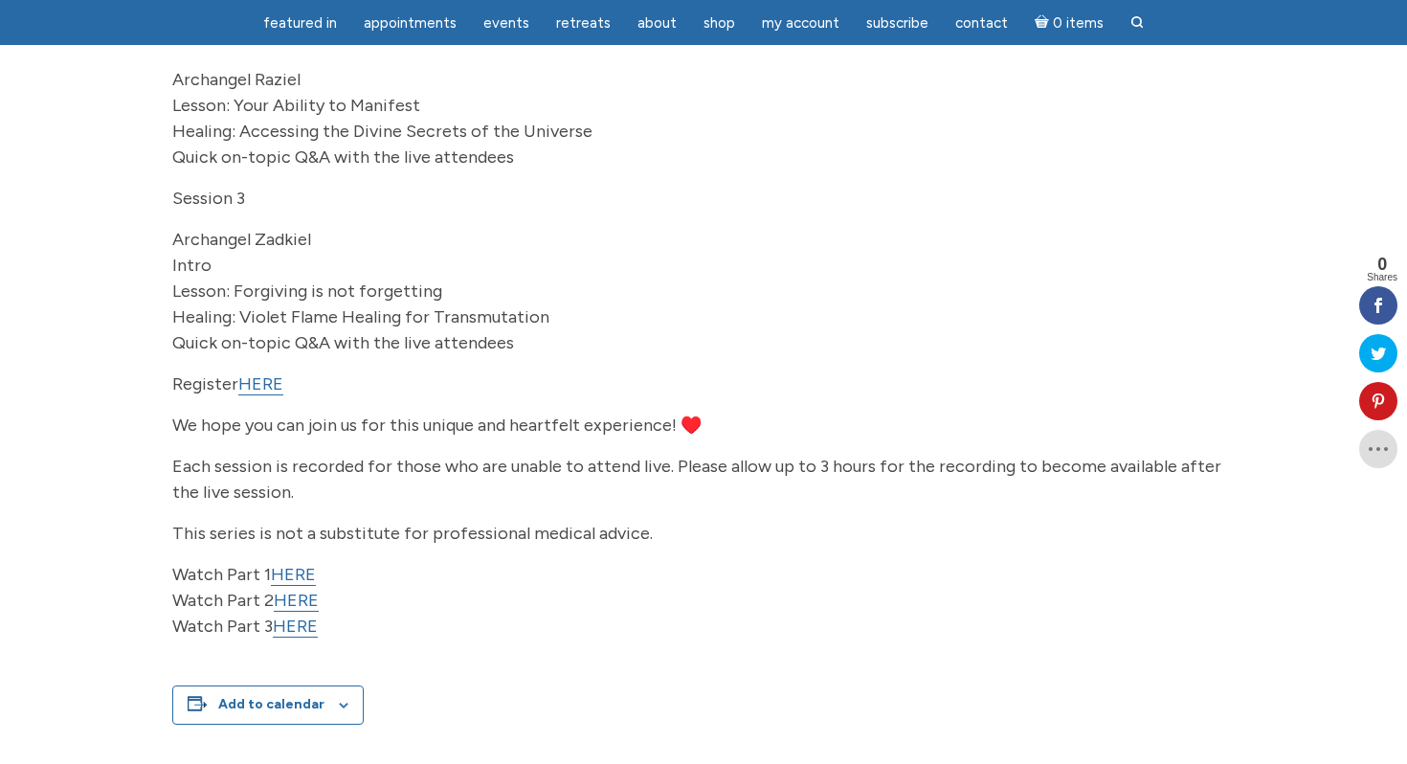
scroll to position [579, 0]
click at [266, 394] on link "HERE" at bounding box center [260, 383] width 45 height 22
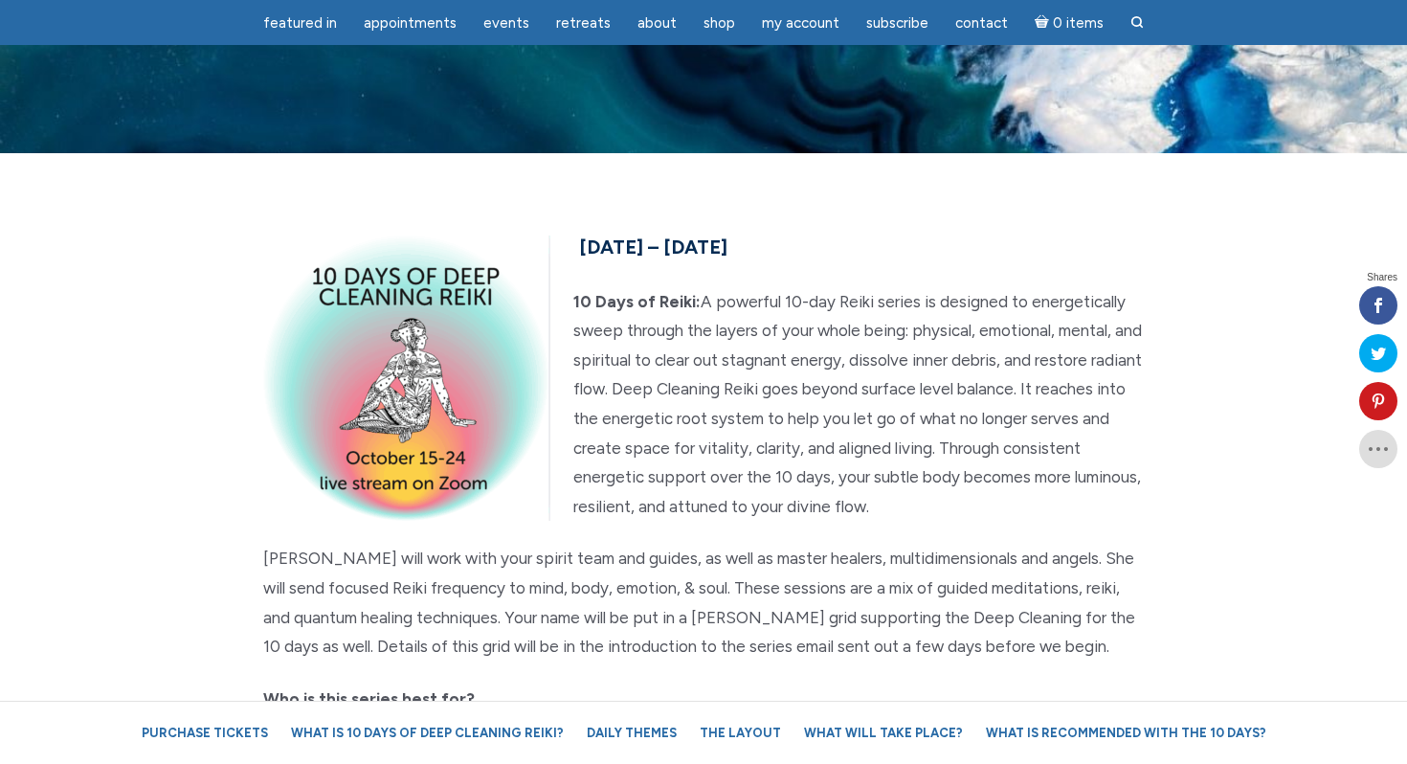
scroll to position [3799, 0]
